Goal: Information Seeking & Learning: Learn about a topic

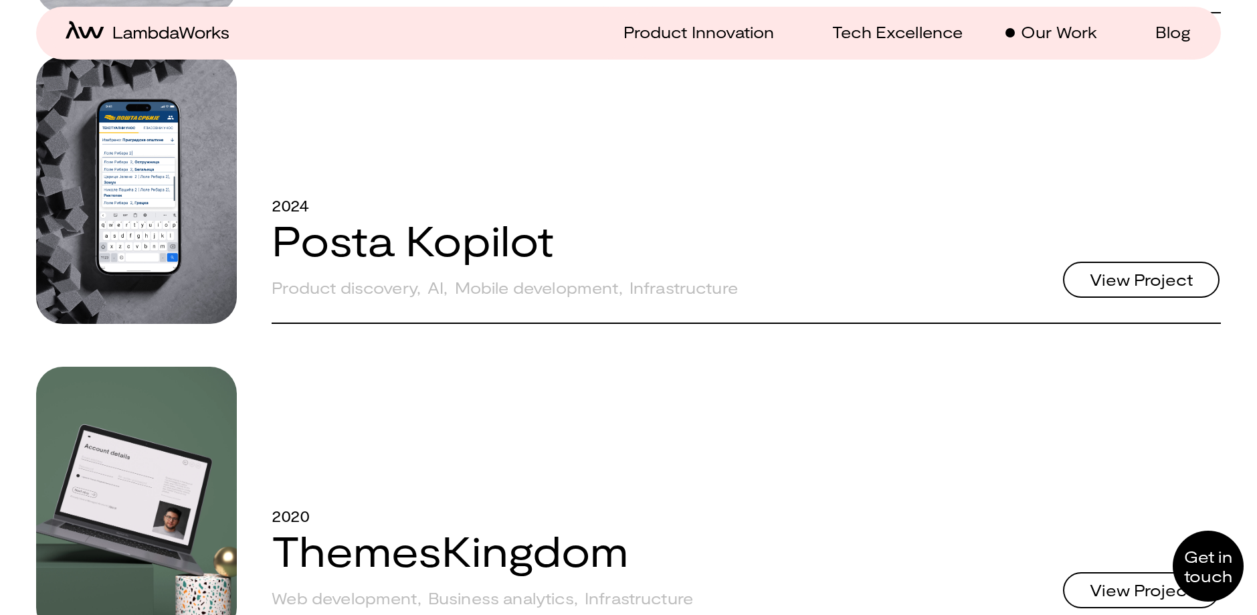
scroll to position [1247, 0]
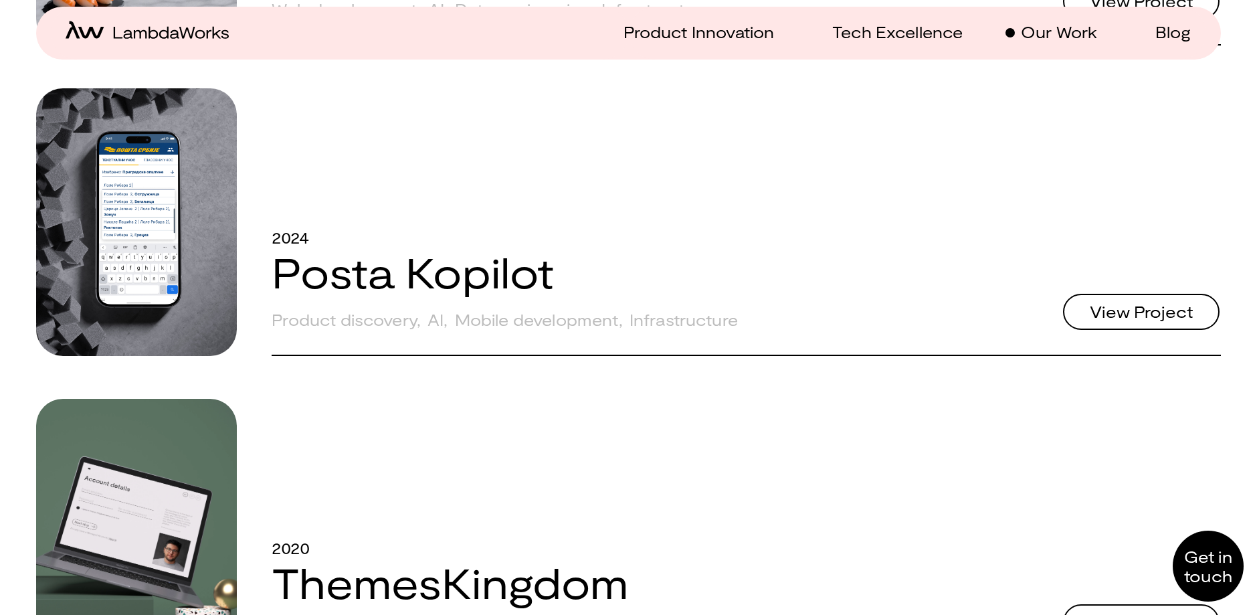
click at [1131, 314] on span "View Project" at bounding box center [1141, 312] width 103 height 16
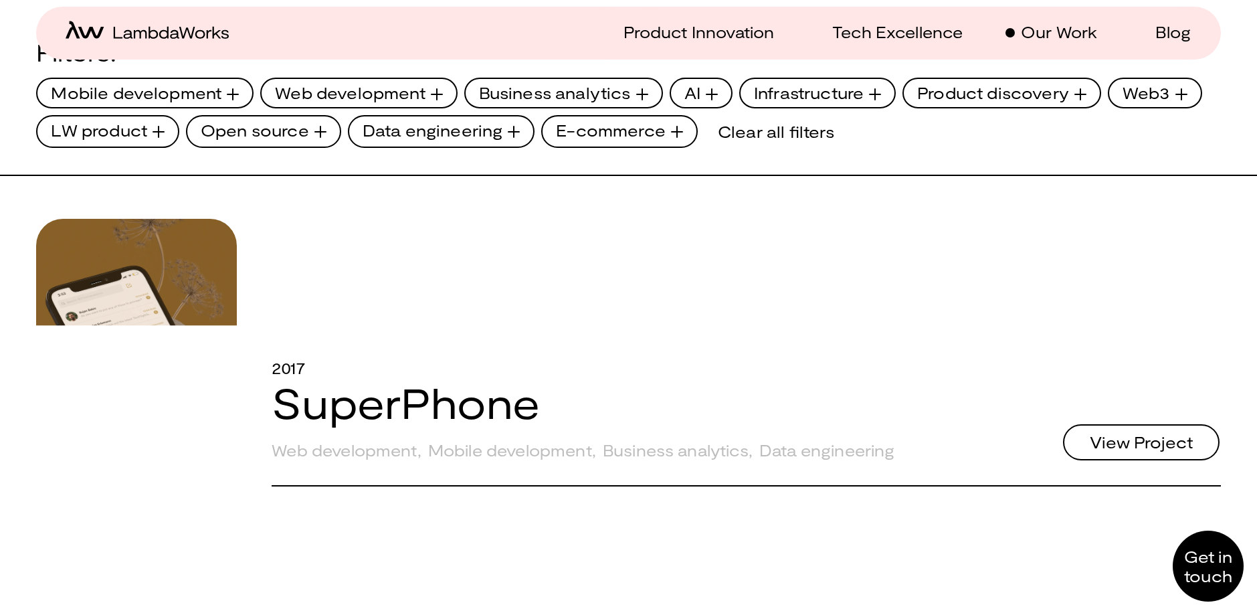
scroll to position [372, 0]
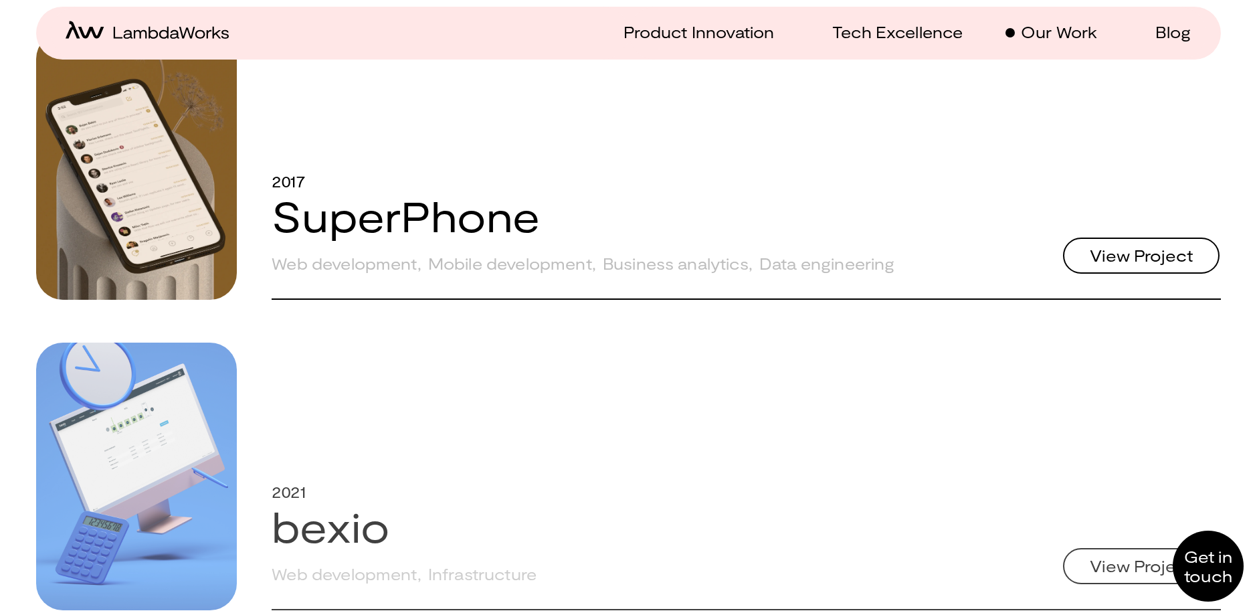
click at [420, 221] on link "SuperPhone" at bounding box center [406, 215] width 268 height 51
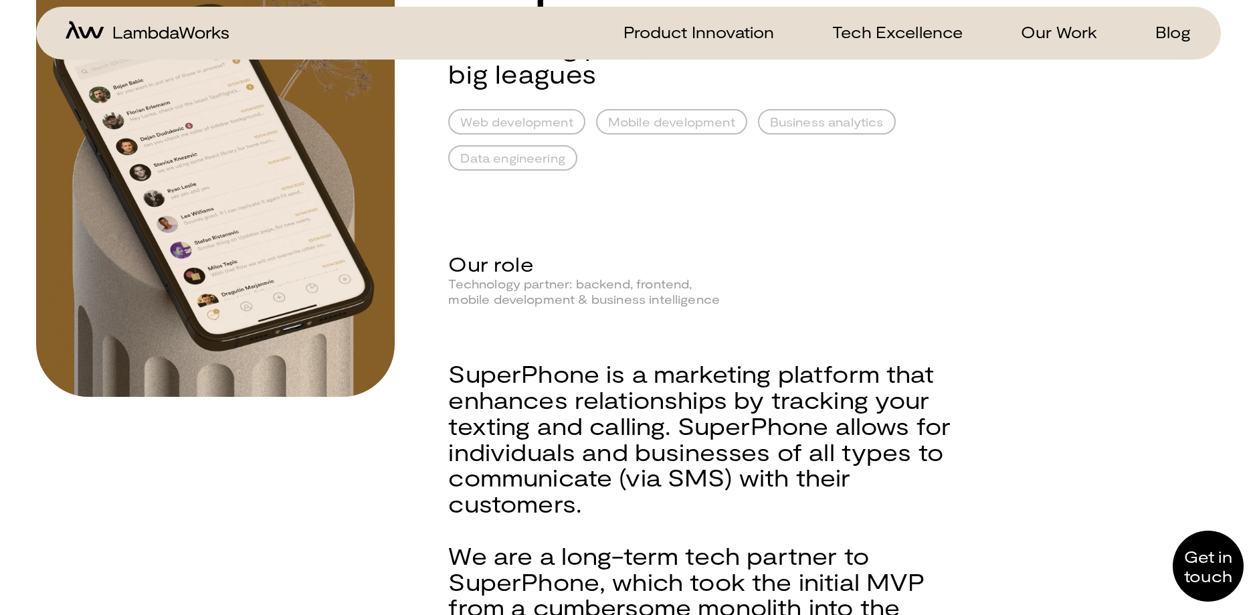
scroll to position [385, 0]
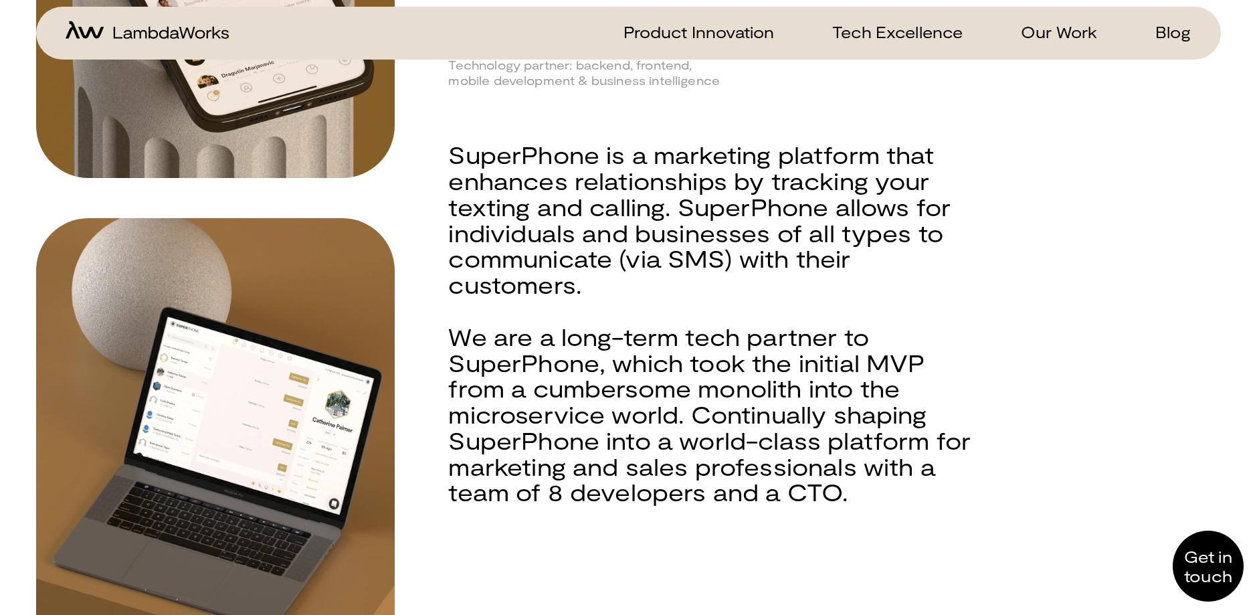
click at [448, 153] on div "SuperPhone is a marketing platform that enhances relationships by tracking your…" at bounding box center [713, 232] width 531 height 181
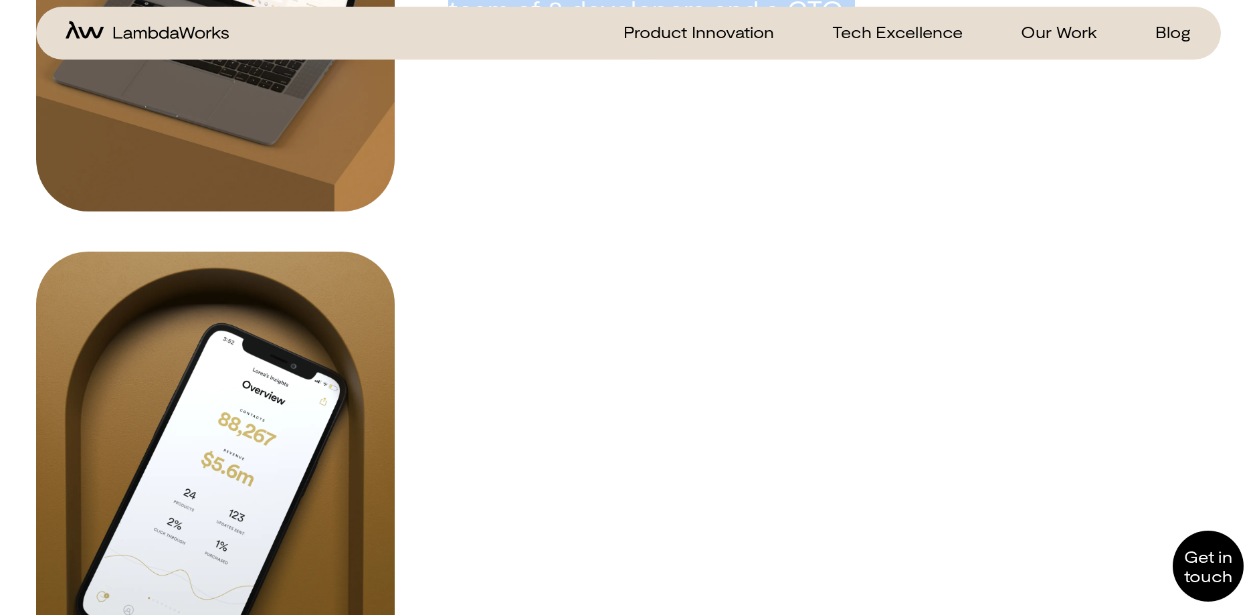
scroll to position [591, 0]
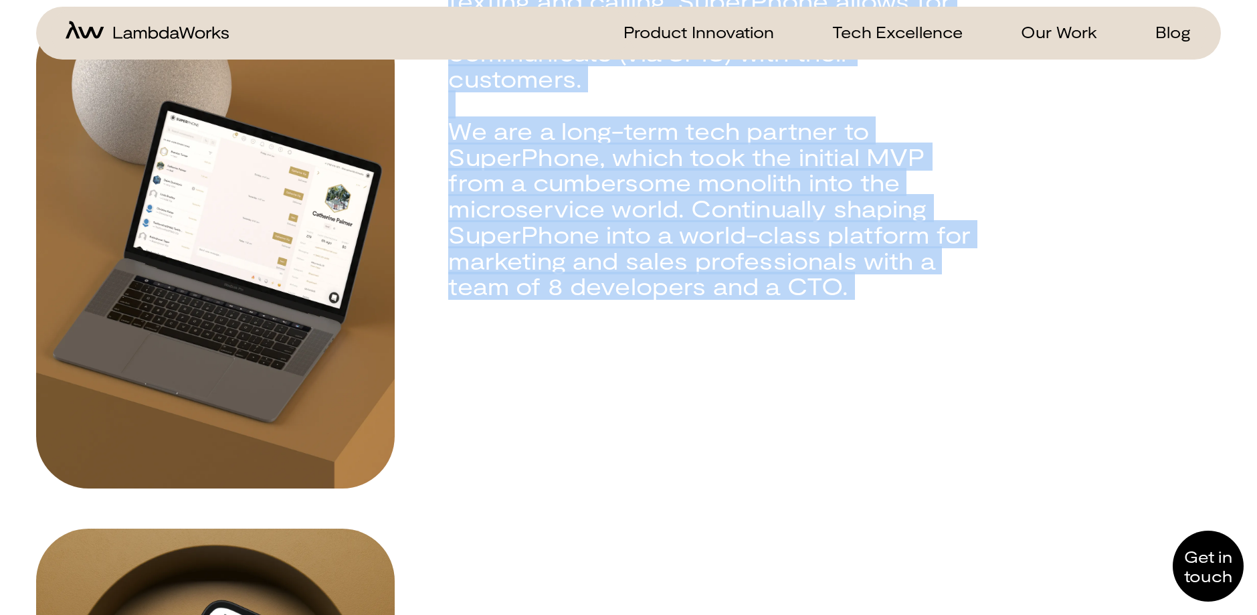
drag, startPoint x: 453, startPoint y: 250, endPoint x: 921, endPoint y: 350, distance: 478.9
click at [921, 350] on div "2017 SuperPhone Marketing platform for the big leagues Web development Mobile d…" at bounding box center [834, 271] width 772 height 1550
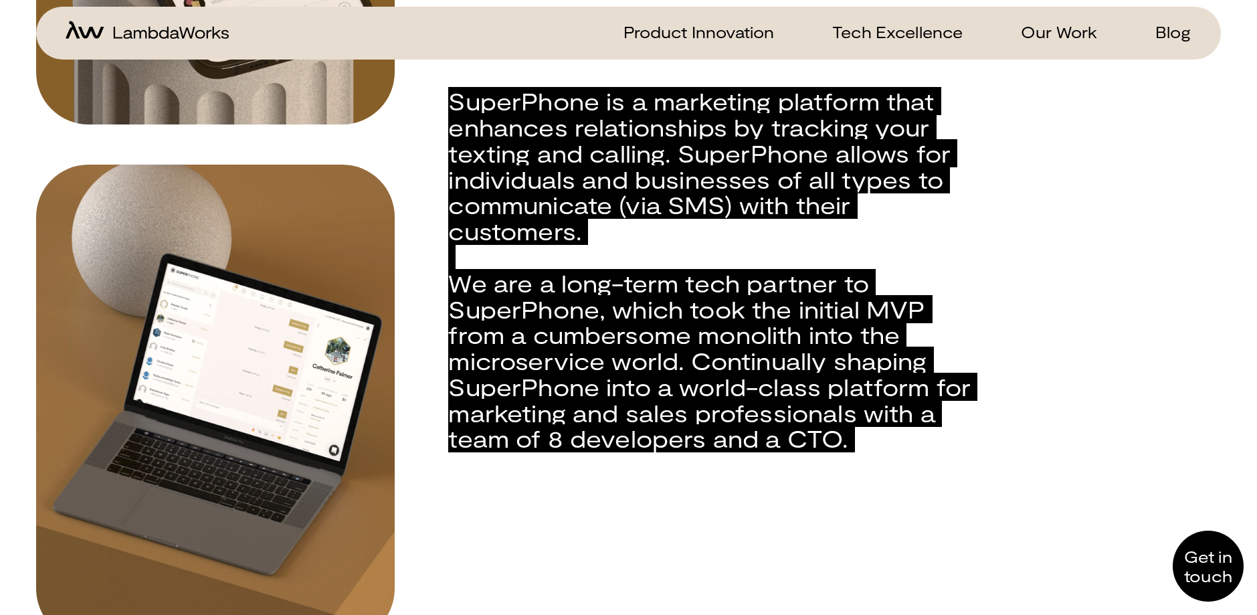
scroll to position [429, 0]
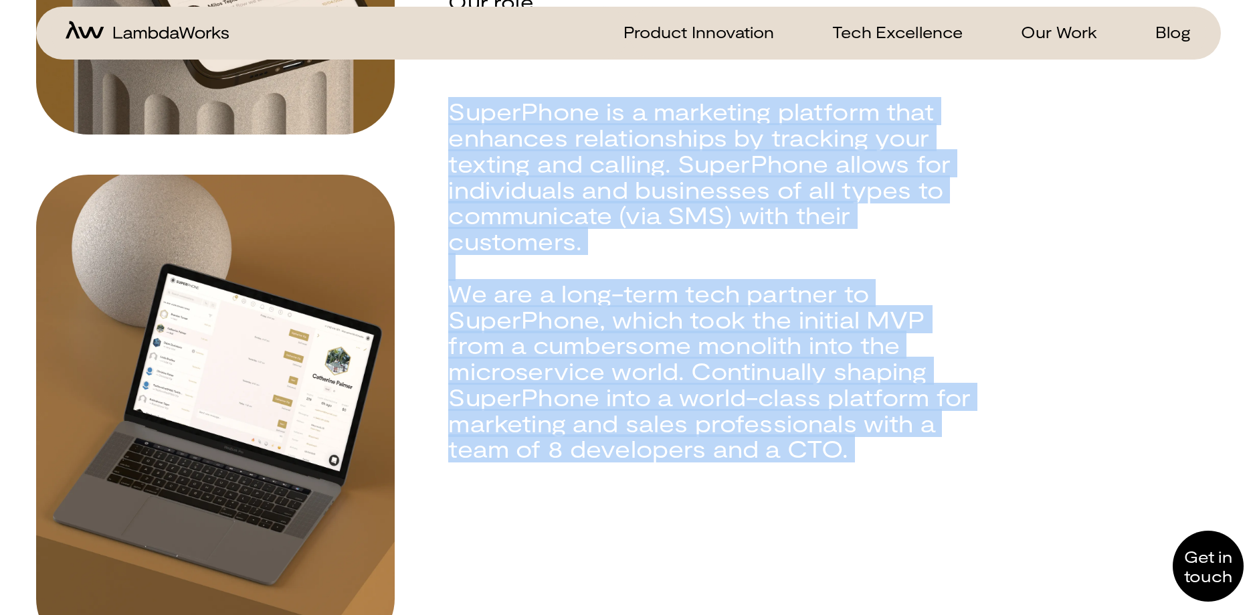
click at [852, 325] on div "We are a long-term tech partner to SuperPhone, which took the initial MVP from …" at bounding box center [713, 383] width 531 height 207
drag, startPoint x: 447, startPoint y: 106, endPoint x: 1108, endPoint y: 504, distance: 771.7
click at [1108, 504] on div "2017 SuperPhone Marketing platform for the big leagues Web development Mobile d…" at bounding box center [628, 433] width 1184 height 1550
copy div "SuperPhone is a marketing platform that enhances relationships by tracking your…"
